Goal: Task Accomplishment & Management: Manage account settings

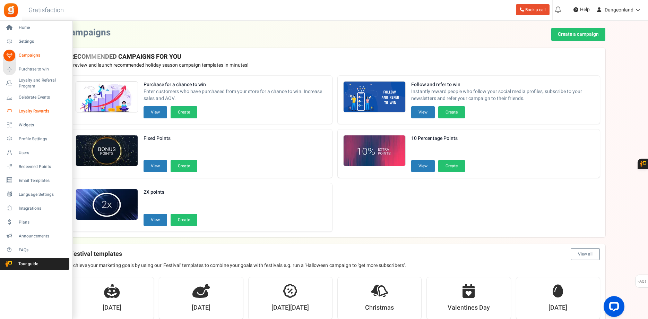
click at [27, 113] on span "Loyalty Rewards" at bounding box center [43, 111] width 49 height 6
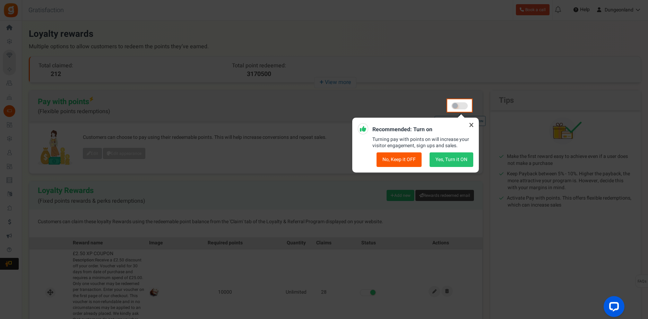
click at [473, 126] on icon at bounding box center [471, 124] width 11 height 11
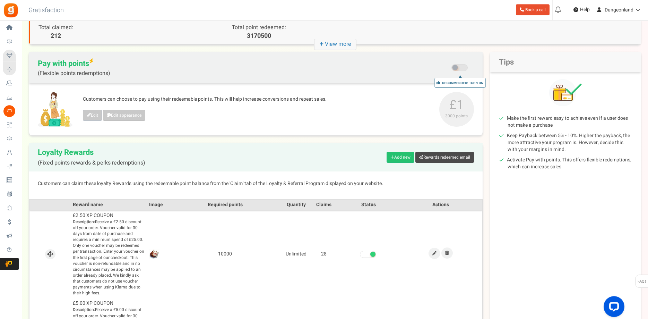
scroll to position [106, 0]
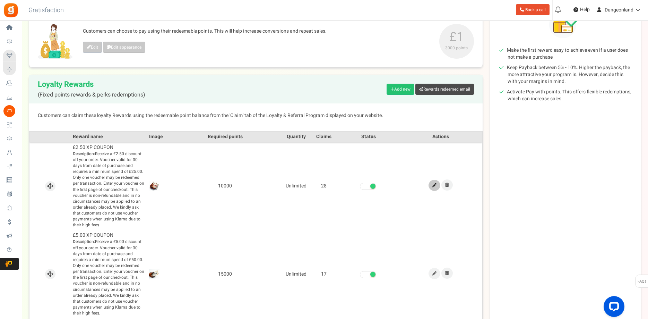
click at [435, 184] on icon at bounding box center [434, 185] width 4 height 4
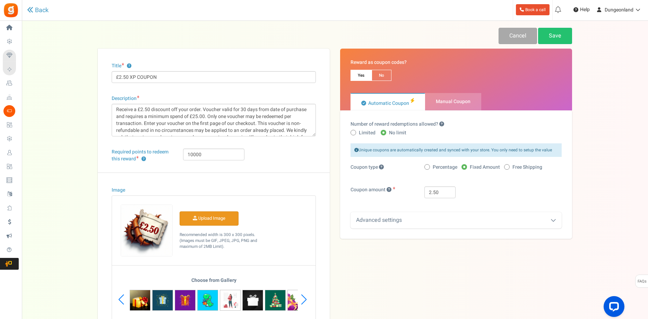
click at [207, 221] on input "Image" at bounding box center [209, 218] width 58 height 14
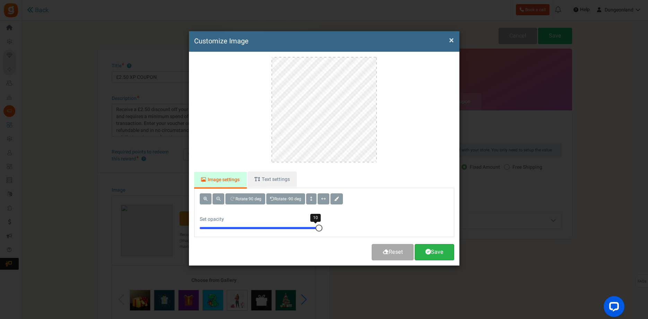
click at [439, 248] on link "Save" at bounding box center [435, 252] width 40 height 16
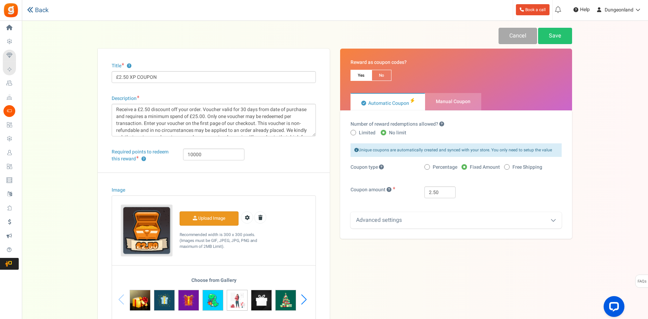
click at [44, 11] on link "Back" at bounding box center [37, 10] width 21 height 7
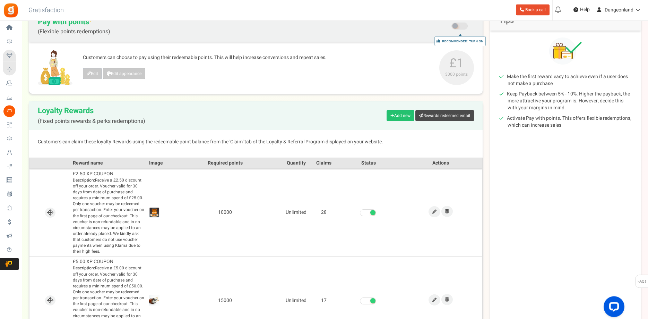
scroll to position [106, 0]
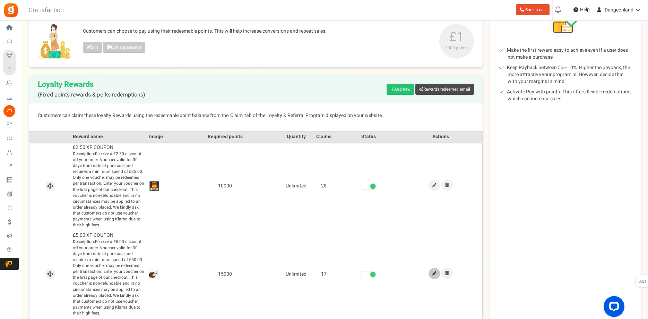
click at [433, 274] on icon at bounding box center [434, 273] width 4 height 4
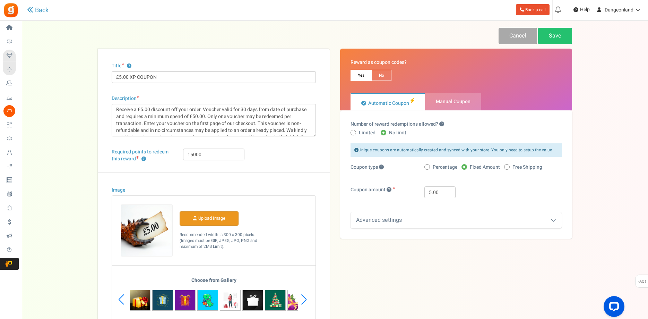
click at [211, 217] on input "Image" at bounding box center [209, 218] width 58 height 14
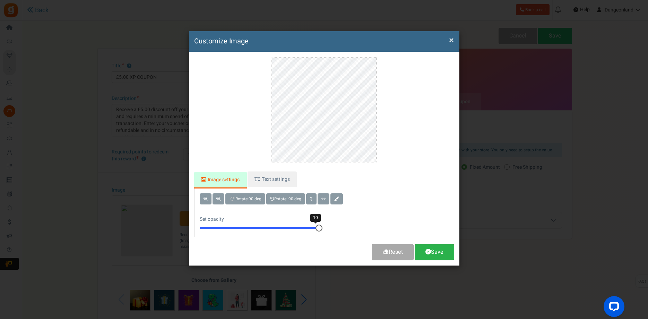
click at [429, 249] on span at bounding box center [428, 252] width 6 height 6
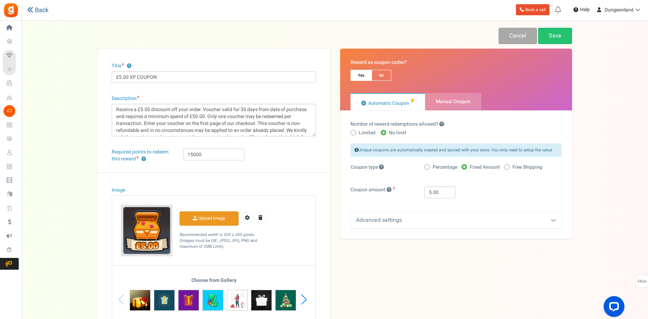
click at [41, 11] on link "Back" at bounding box center [37, 10] width 21 height 7
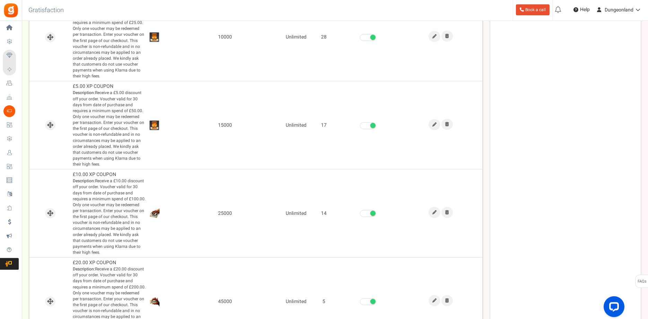
scroll to position [318, 0]
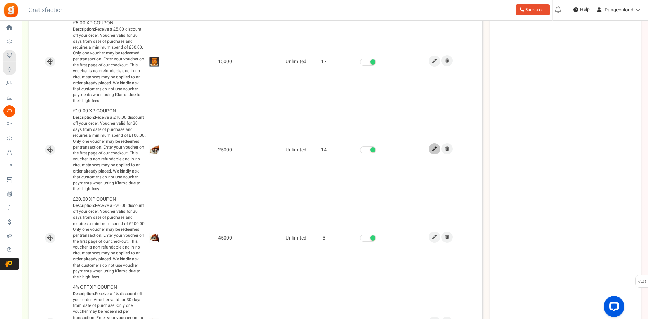
click at [433, 151] on link at bounding box center [435, 148] width 12 height 11
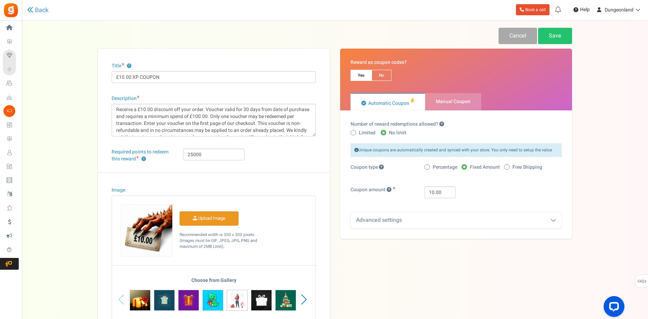
click at [210, 216] on input "Image" at bounding box center [209, 218] width 58 height 14
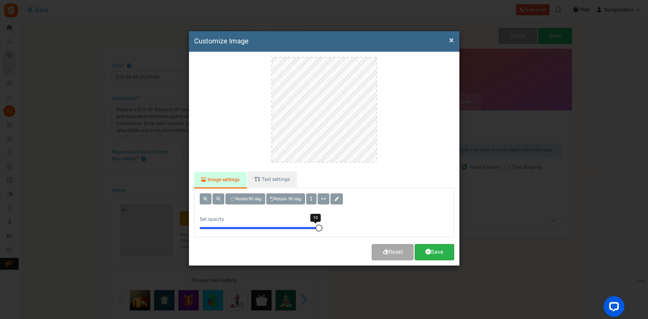
click at [447, 248] on link "Save" at bounding box center [435, 252] width 40 height 16
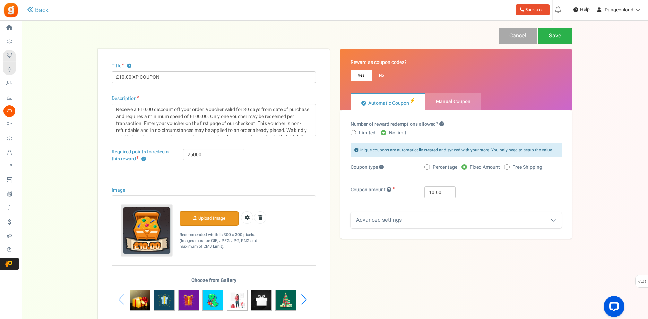
click at [557, 40] on link "Save" at bounding box center [555, 36] width 34 height 16
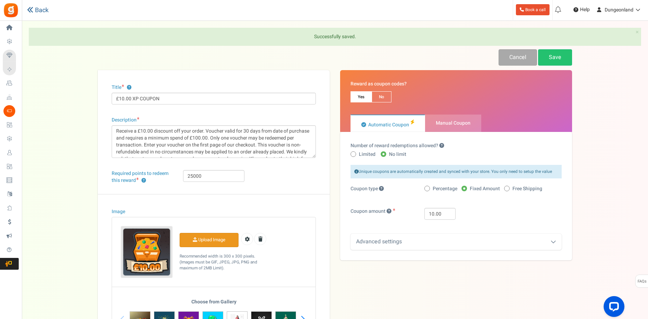
click at [40, 11] on link "Back" at bounding box center [37, 10] width 21 height 7
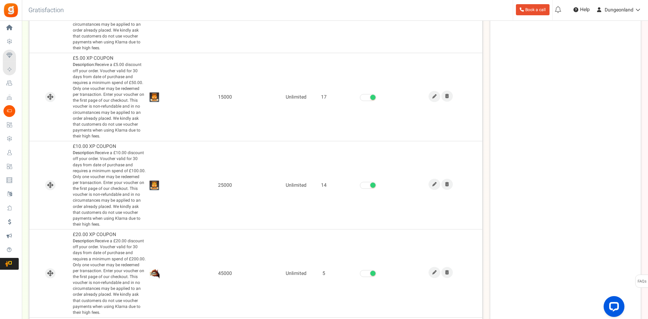
scroll to position [354, 0]
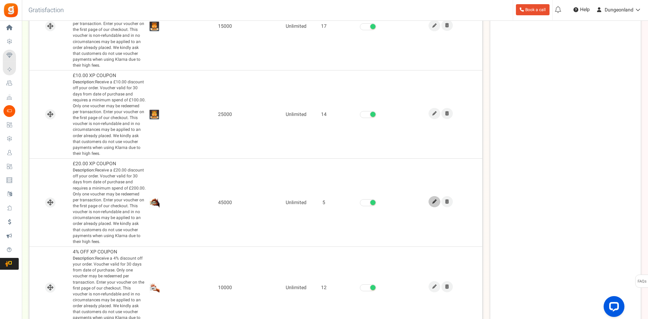
click at [433, 200] on icon at bounding box center [434, 201] width 4 height 4
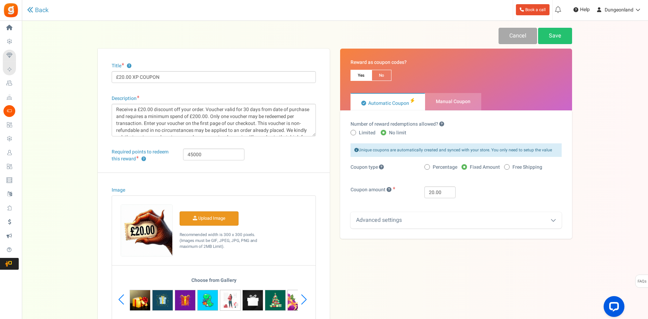
click at [218, 217] on input "Image" at bounding box center [209, 218] width 58 height 14
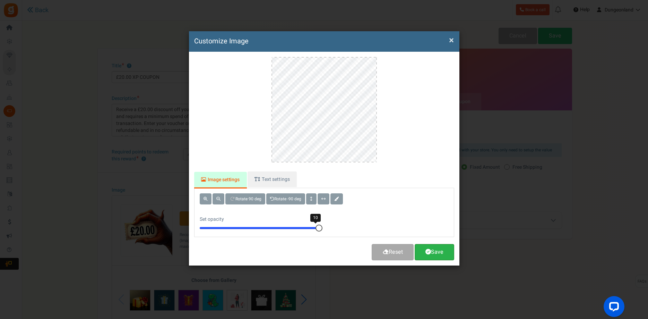
click at [433, 251] on link "Save" at bounding box center [435, 252] width 40 height 16
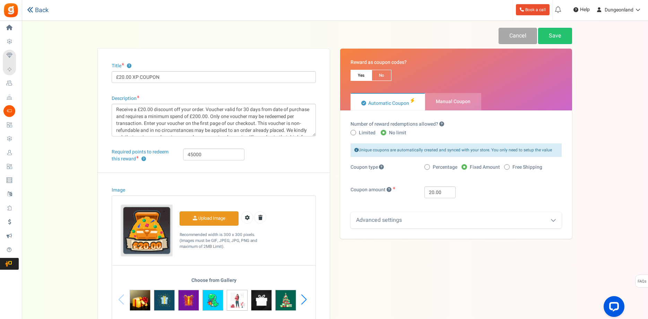
click at [41, 12] on link "Back" at bounding box center [37, 10] width 21 height 7
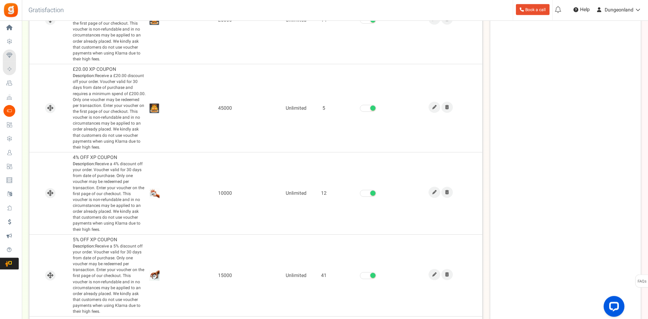
scroll to position [460, 0]
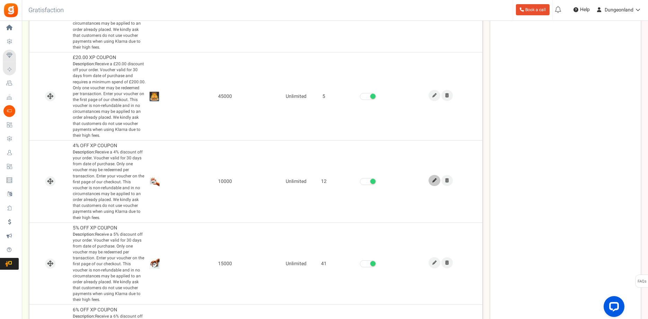
click at [433, 182] on icon at bounding box center [434, 180] width 4 height 4
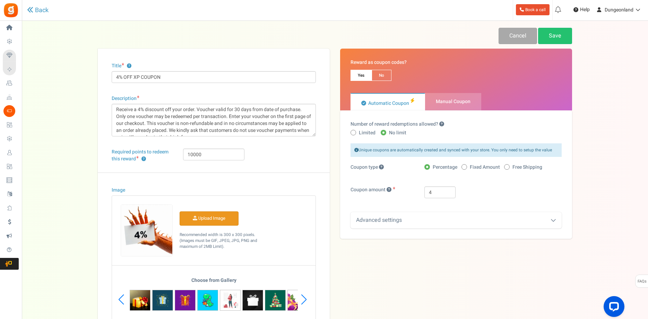
click at [214, 218] on input "Image" at bounding box center [209, 218] width 58 height 14
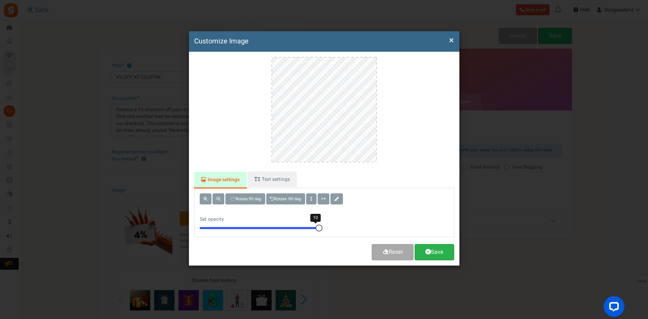
click at [431, 252] on link "Save" at bounding box center [435, 252] width 40 height 16
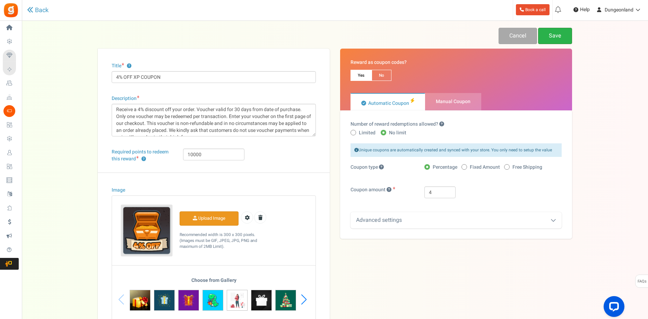
click at [556, 38] on link "Save" at bounding box center [555, 36] width 34 height 16
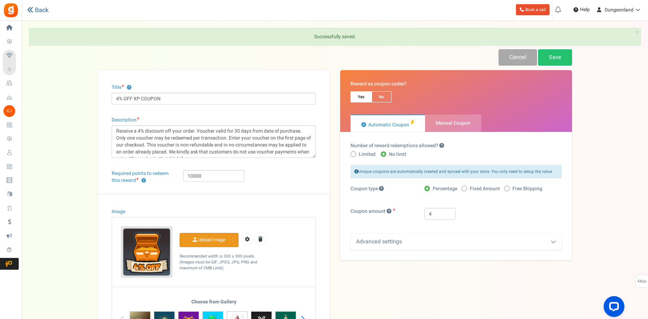
click at [42, 10] on link "Back" at bounding box center [37, 10] width 21 height 7
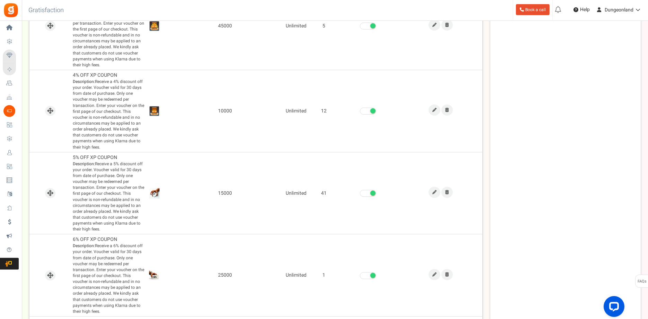
scroll to position [530, 0]
click at [433, 194] on link at bounding box center [435, 191] width 12 height 11
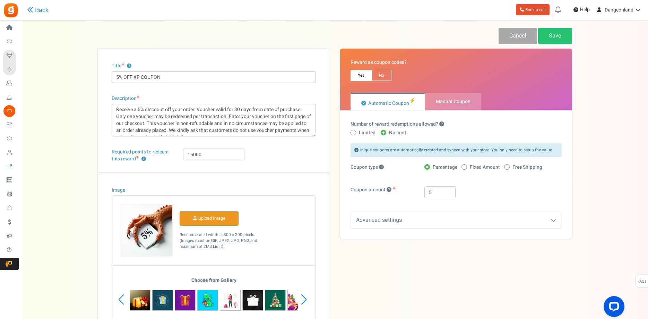
click at [220, 216] on input "Image" at bounding box center [209, 218] width 58 height 14
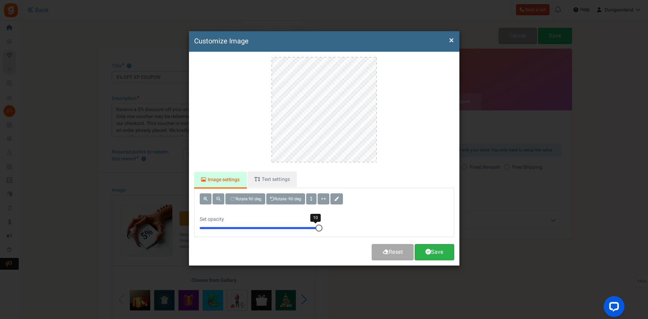
click at [437, 249] on link "Save" at bounding box center [435, 252] width 40 height 16
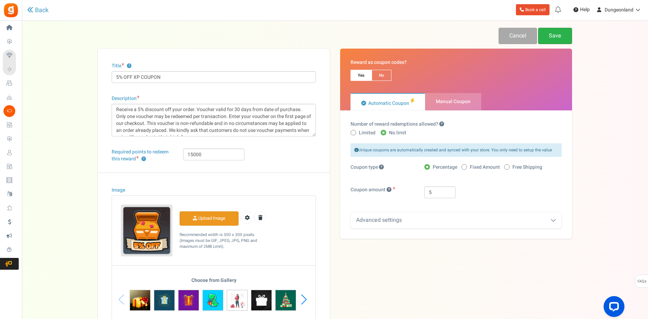
click at [559, 39] on link "Save" at bounding box center [555, 36] width 34 height 16
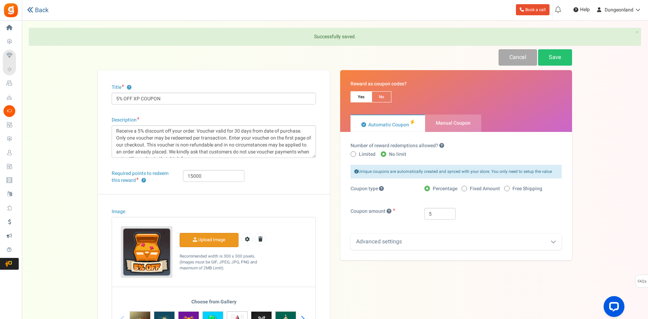
click at [37, 10] on link "Back" at bounding box center [37, 10] width 21 height 7
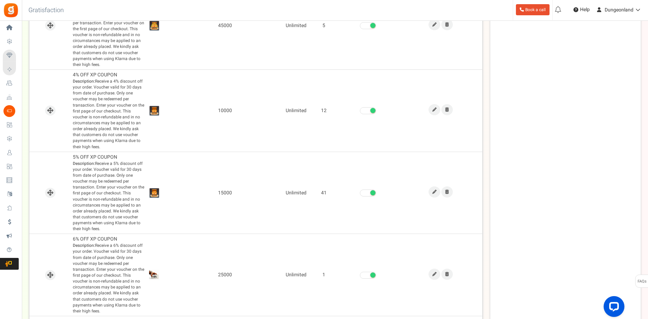
scroll to position [566, 0]
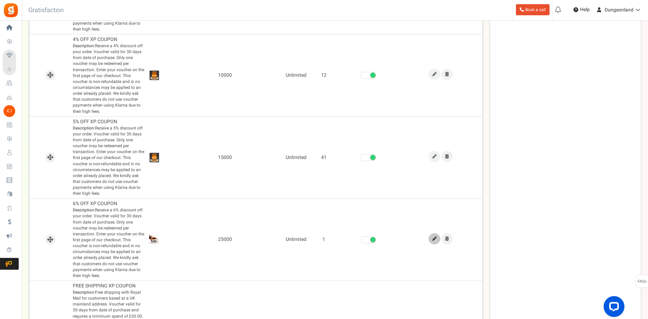
click at [435, 239] on icon at bounding box center [434, 238] width 4 height 4
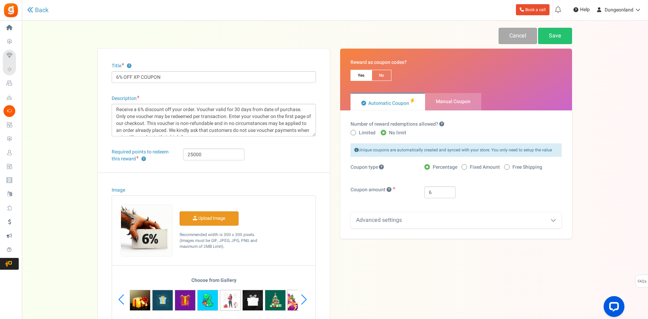
click at [204, 216] on input "Image" at bounding box center [209, 218] width 58 height 14
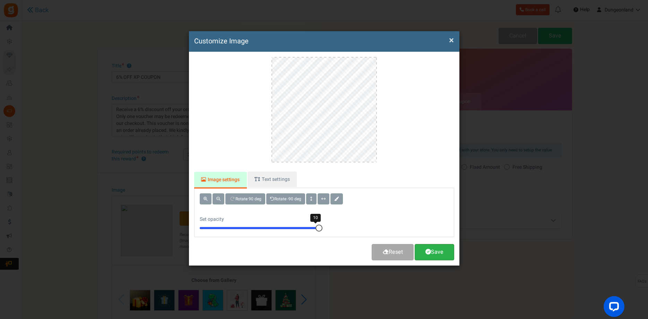
click at [437, 251] on link "Save" at bounding box center [435, 252] width 40 height 16
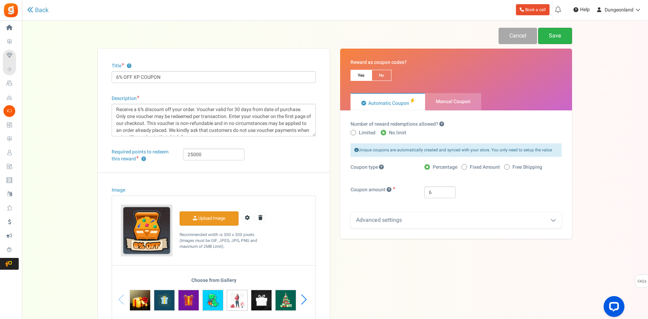
click at [555, 36] on link "Save" at bounding box center [555, 36] width 34 height 16
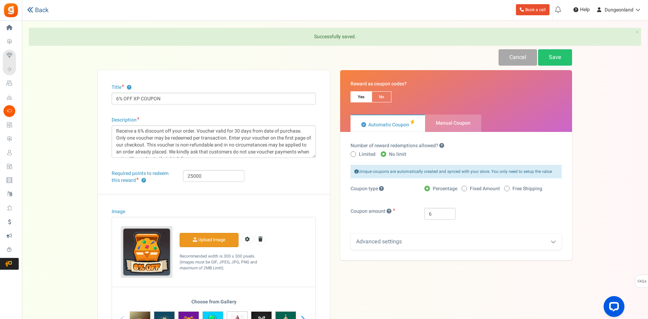
click at [42, 11] on link "Back" at bounding box center [37, 10] width 21 height 7
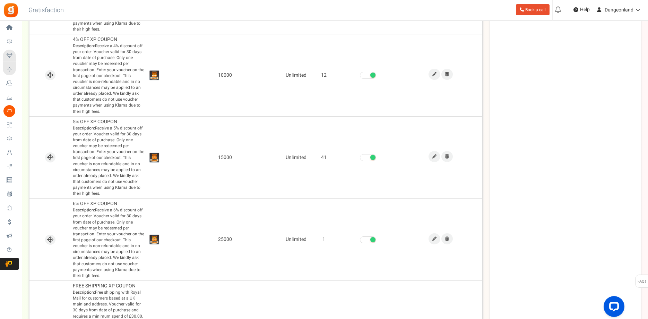
scroll to position [665, 0]
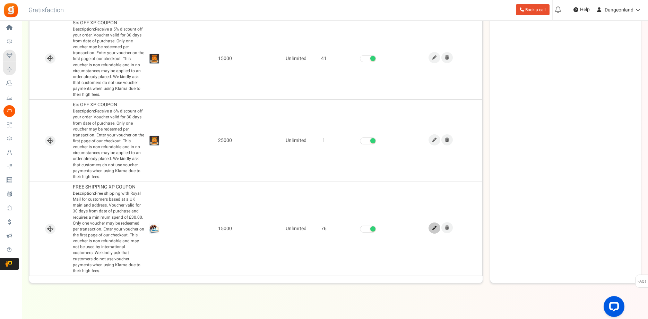
click at [432, 224] on link at bounding box center [435, 227] width 12 height 11
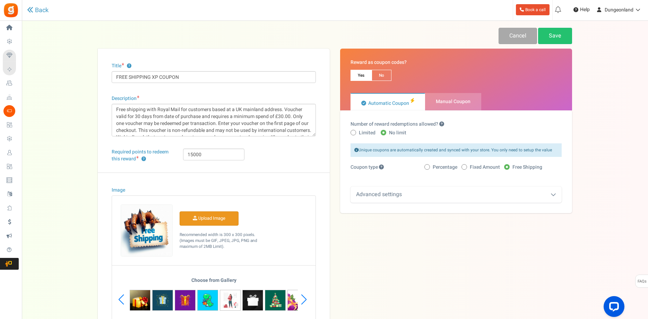
click at [209, 217] on input "Image" at bounding box center [209, 218] width 58 height 14
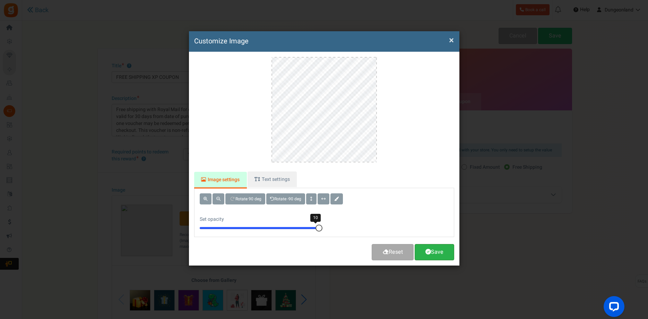
click at [440, 250] on link "Save" at bounding box center [435, 252] width 40 height 16
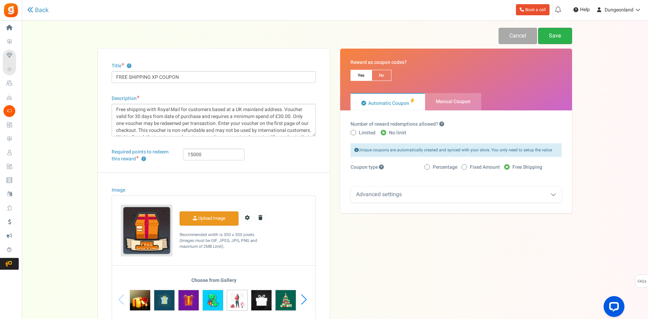
click at [554, 38] on link "Save" at bounding box center [555, 36] width 34 height 16
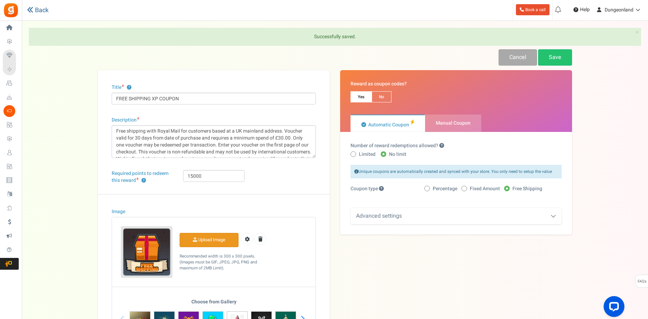
click at [40, 10] on link "Back" at bounding box center [37, 10] width 21 height 7
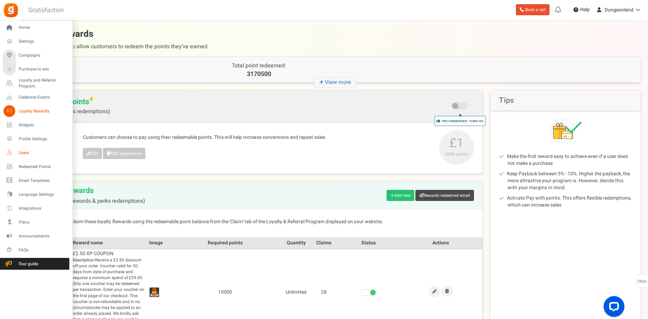
click at [27, 152] on span "Users" at bounding box center [43, 153] width 49 height 6
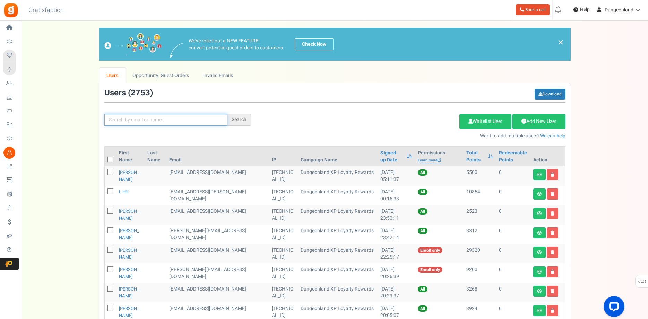
click at [136, 120] on input "text" at bounding box center [165, 120] width 123 height 12
paste input "[EMAIL_ADDRESS][DOMAIN_NAME]"
type input "[EMAIL_ADDRESS][DOMAIN_NAME]"
click at [240, 121] on div "Search" at bounding box center [239, 120] width 24 height 12
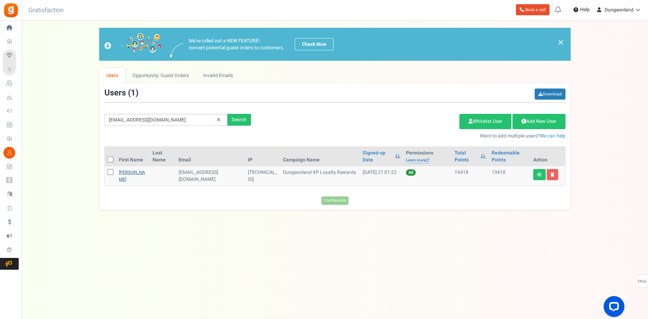
click at [129, 177] on link "[PERSON_NAME]" at bounding box center [132, 176] width 26 height 14
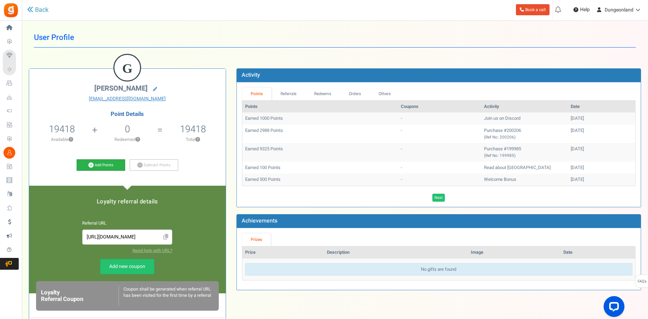
click at [105, 167] on link "Add Points" at bounding box center [101, 165] width 49 height 12
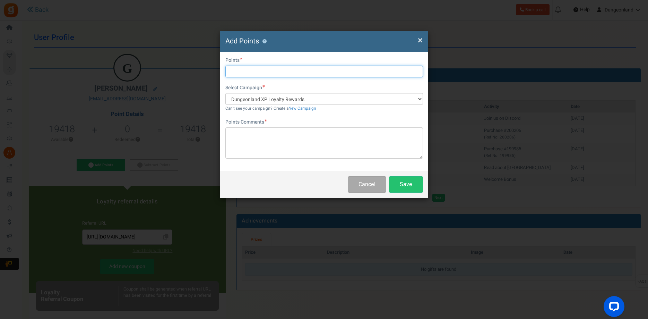
click at [258, 70] on input "text" at bounding box center [324, 72] width 198 height 12
type input "100000"
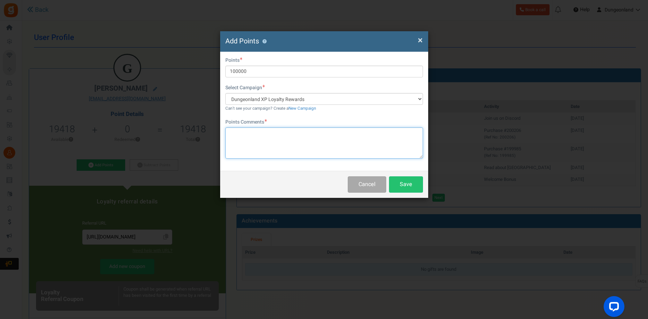
click at [314, 148] on textarea at bounding box center [324, 142] width 198 height 31
type textarea "Thanks for the icons. They are iconic!"
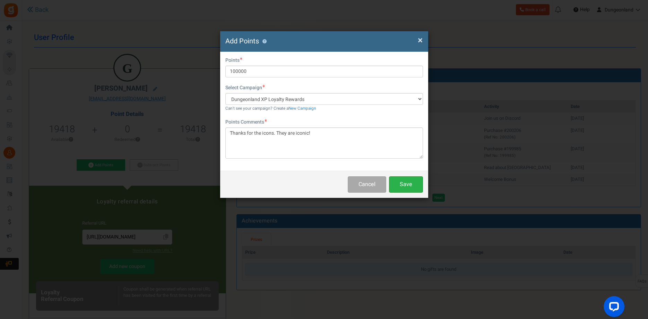
click at [404, 183] on button "Save" at bounding box center [406, 184] width 34 height 16
